Goal: Navigation & Orientation: Go to known website

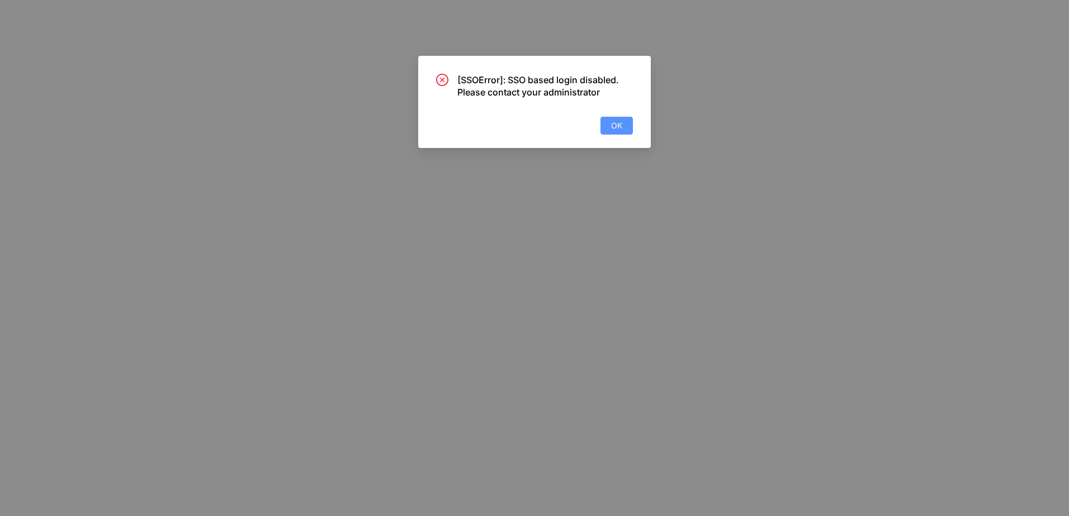
click at [609, 125] on button "OK" at bounding box center [616, 126] width 32 height 18
